Goal: Task Accomplishment & Management: Use online tool/utility

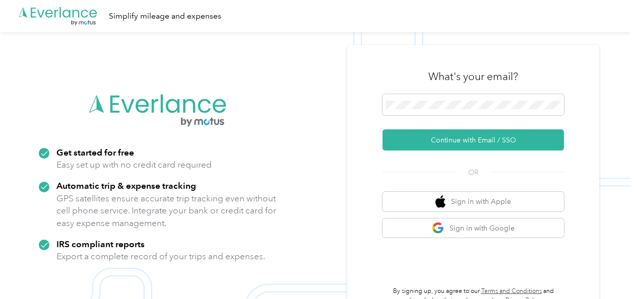
click at [67, 16] on icon ".cls-1 { fill: #00adee; } .cls-2 { fill: #fff; } .cls-3 { fill: #707372; } .cls…" at bounding box center [58, 16] width 81 height 21
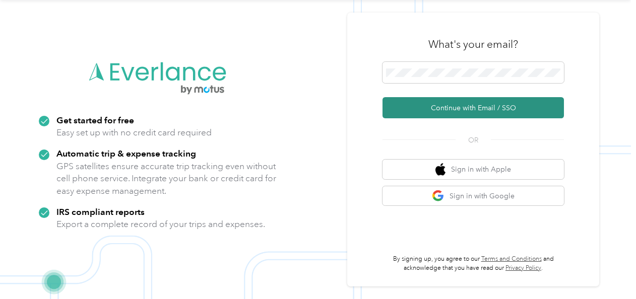
click at [434, 110] on button "Continue with Email / SSO" at bounding box center [472, 107] width 181 height 21
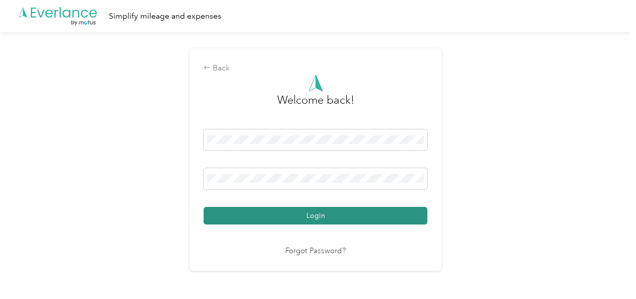
click at [304, 214] on button "Login" at bounding box center [315, 216] width 224 height 18
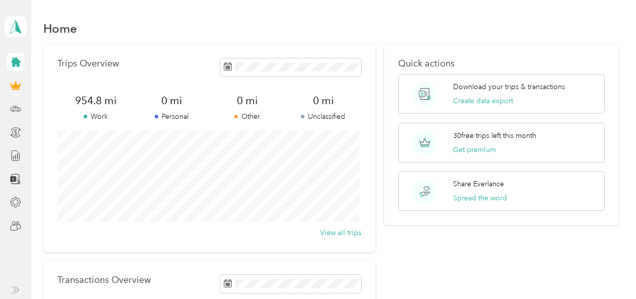
click at [16, 68] on div at bounding box center [15, 62] width 17 height 18
click at [18, 107] on icon at bounding box center [16, 108] width 10 height 5
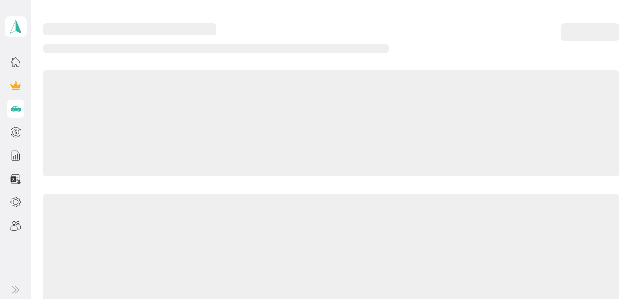
click at [18, 107] on icon at bounding box center [16, 108] width 11 height 5
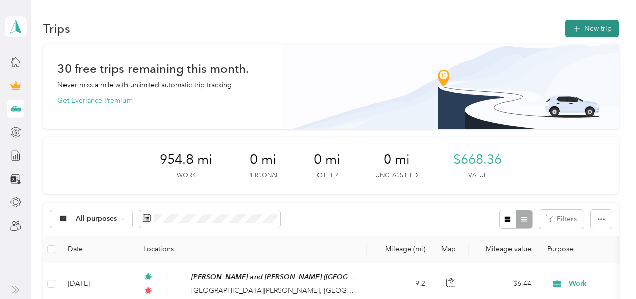
click at [581, 24] on button "New trip" at bounding box center [591, 29] width 53 height 18
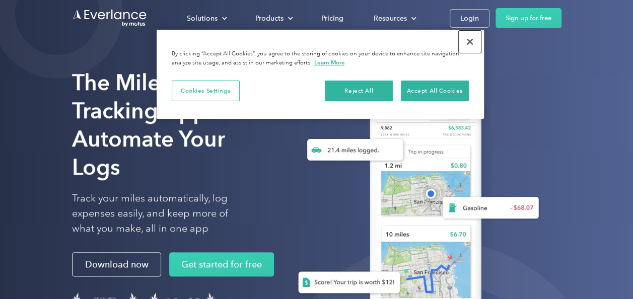
click at [472, 39] on button "Close" at bounding box center [470, 42] width 22 height 22
